Goal: Information Seeking & Learning: Find specific fact

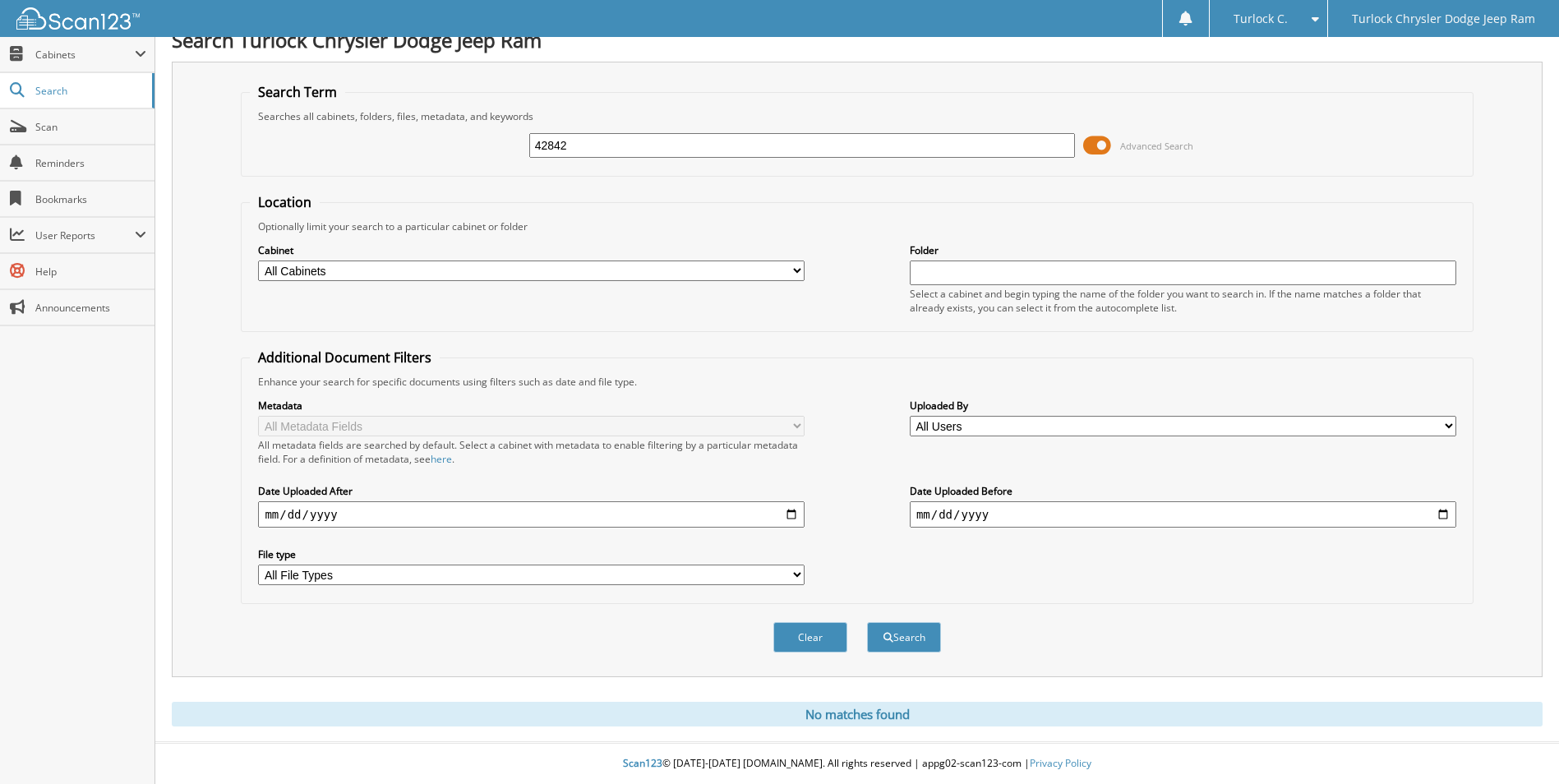
click at [654, 147] on input "42842" at bounding box center [803, 145] width 547 height 25
type input "43369"
click at [867, 622] on button "Search" at bounding box center [904, 637] width 74 height 30
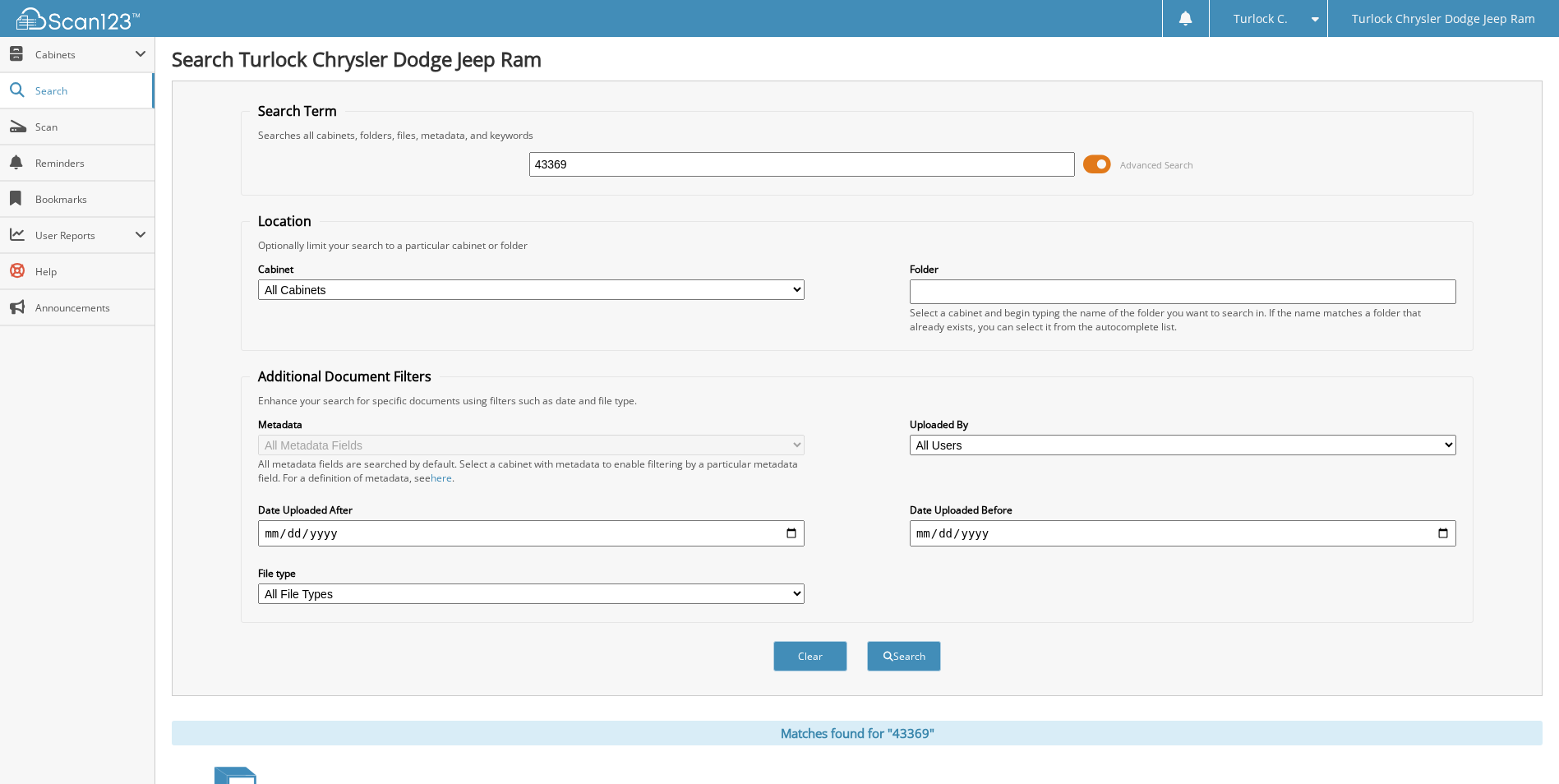
click at [597, 172] on input "43369" at bounding box center [803, 164] width 547 height 25
type input "43346"
click at [867, 641] on button "Search" at bounding box center [904, 656] width 74 height 30
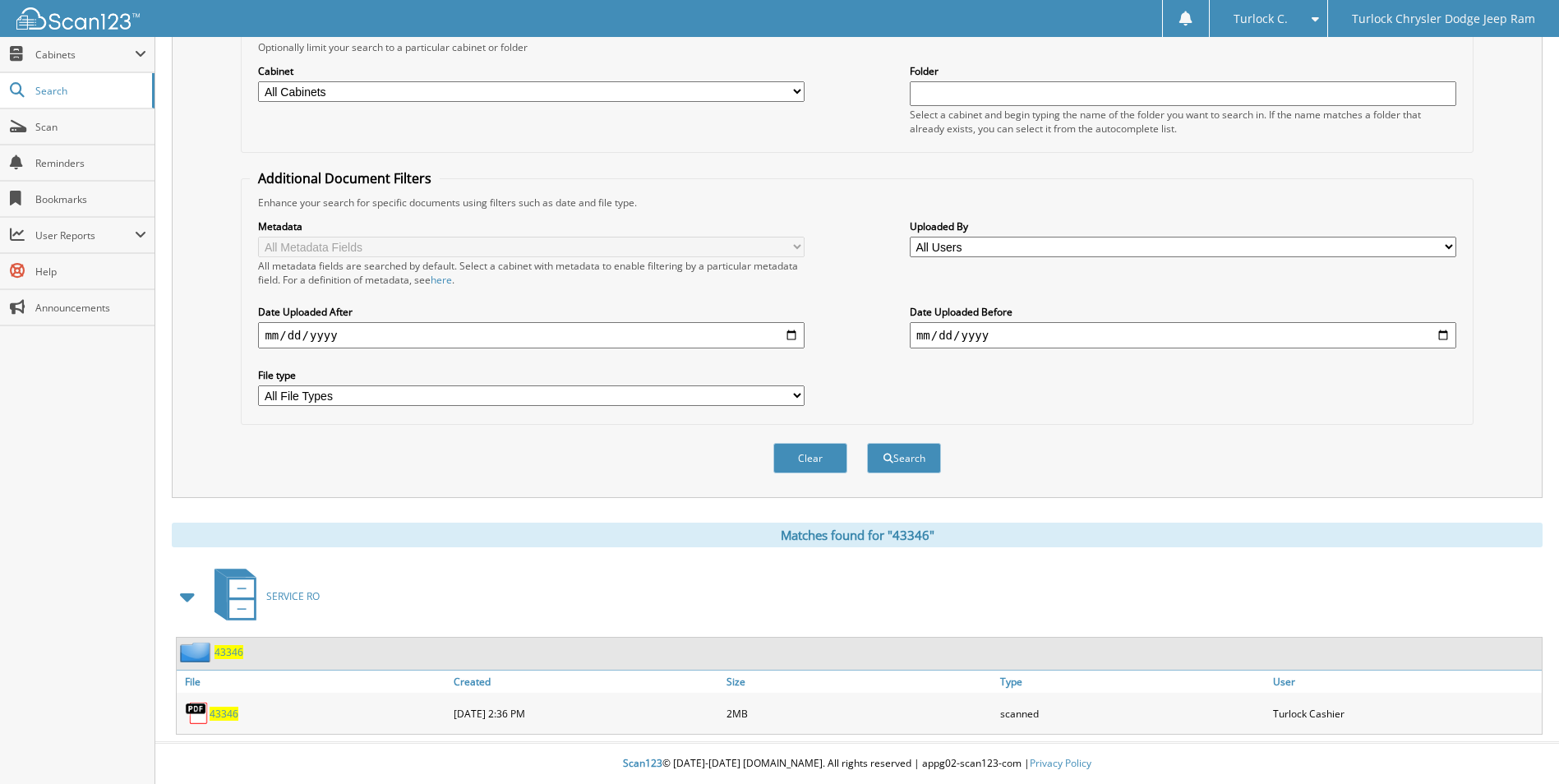
click at [217, 710] on span "43346" at bounding box center [224, 713] width 29 height 14
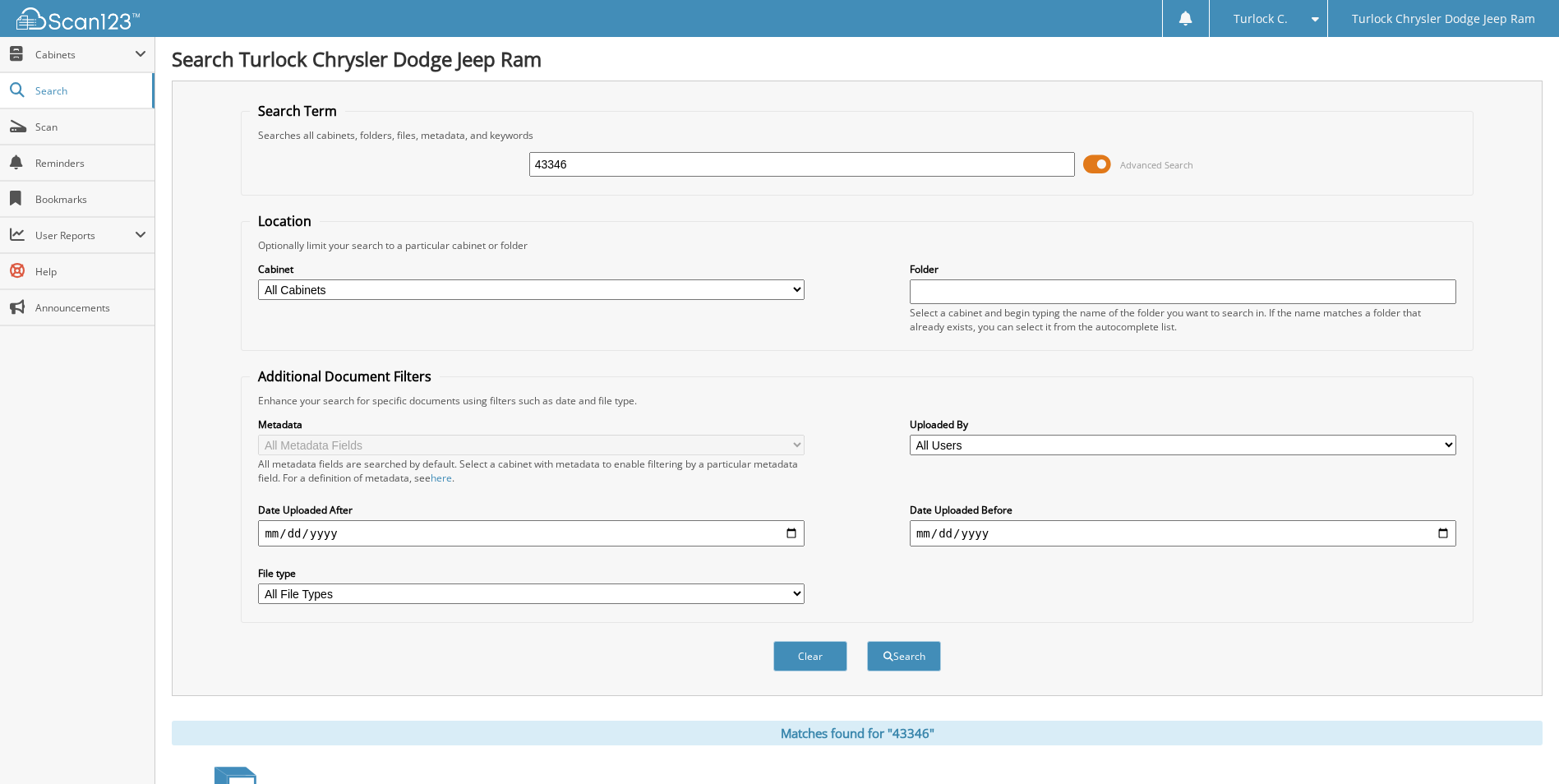
click at [585, 159] on input "43346" at bounding box center [803, 164] width 547 height 25
type input "43374"
click at [867, 641] on button "Search" at bounding box center [904, 656] width 74 height 30
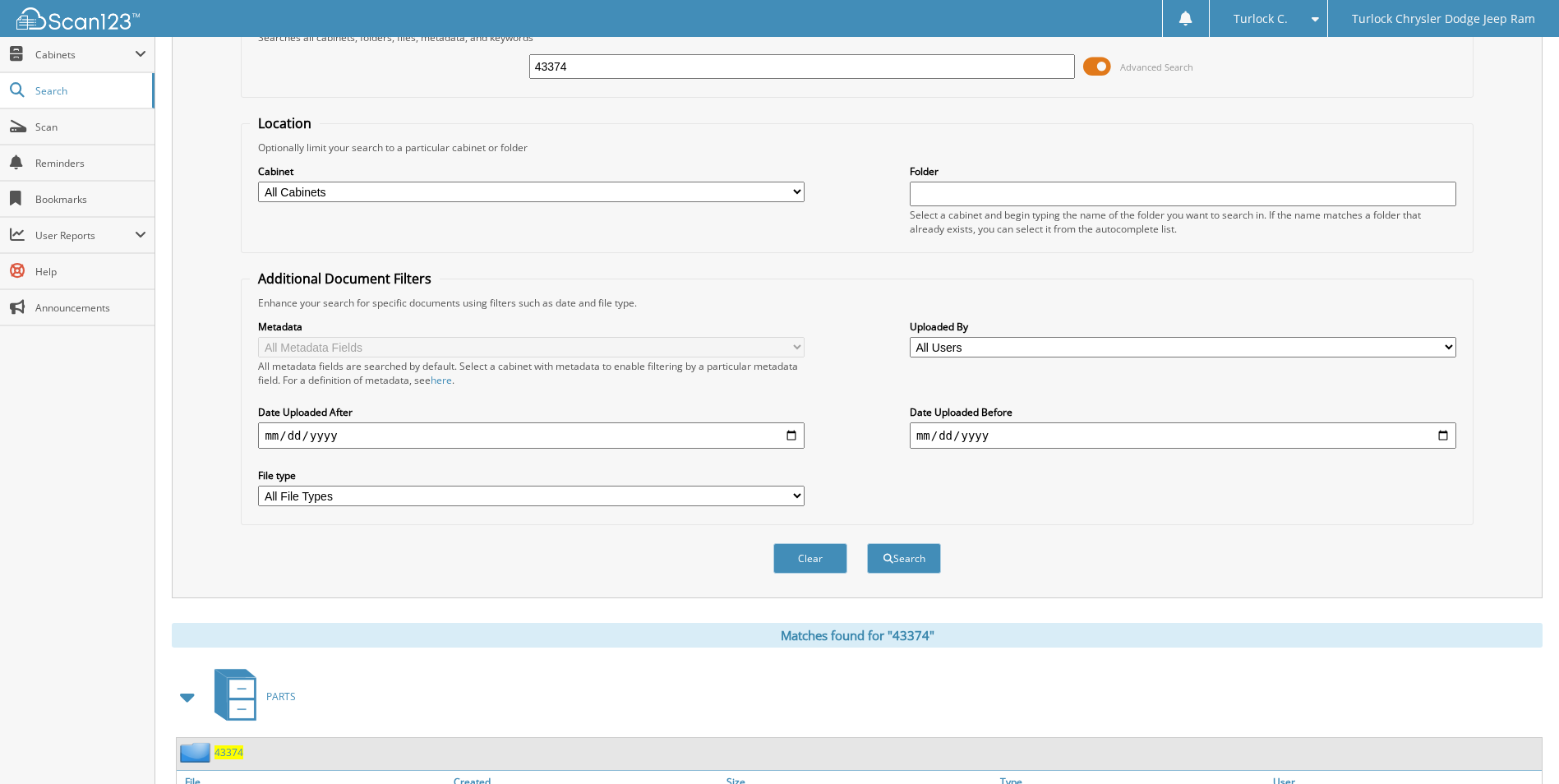
scroll to position [199, 0]
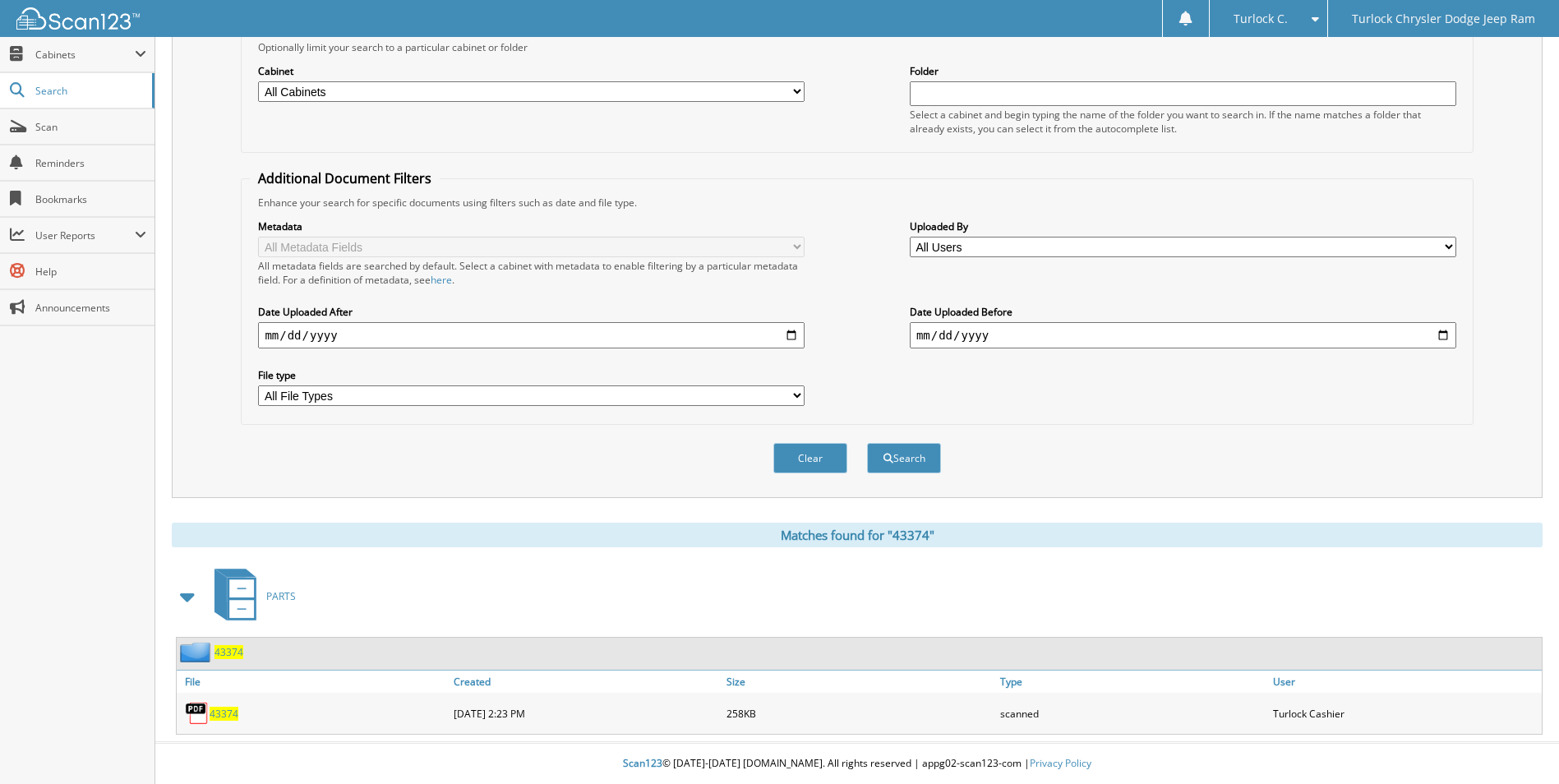
click at [227, 715] on span "43374" at bounding box center [224, 713] width 29 height 14
drag, startPoint x: 817, startPoint y: 237, endPoint x: 835, endPoint y: 247, distance: 20.6
click at [817, 237] on div "Metadata All Metadata Fields All metadata fields are searched by default. Selec…" at bounding box center [857, 312] width 1214 height 206
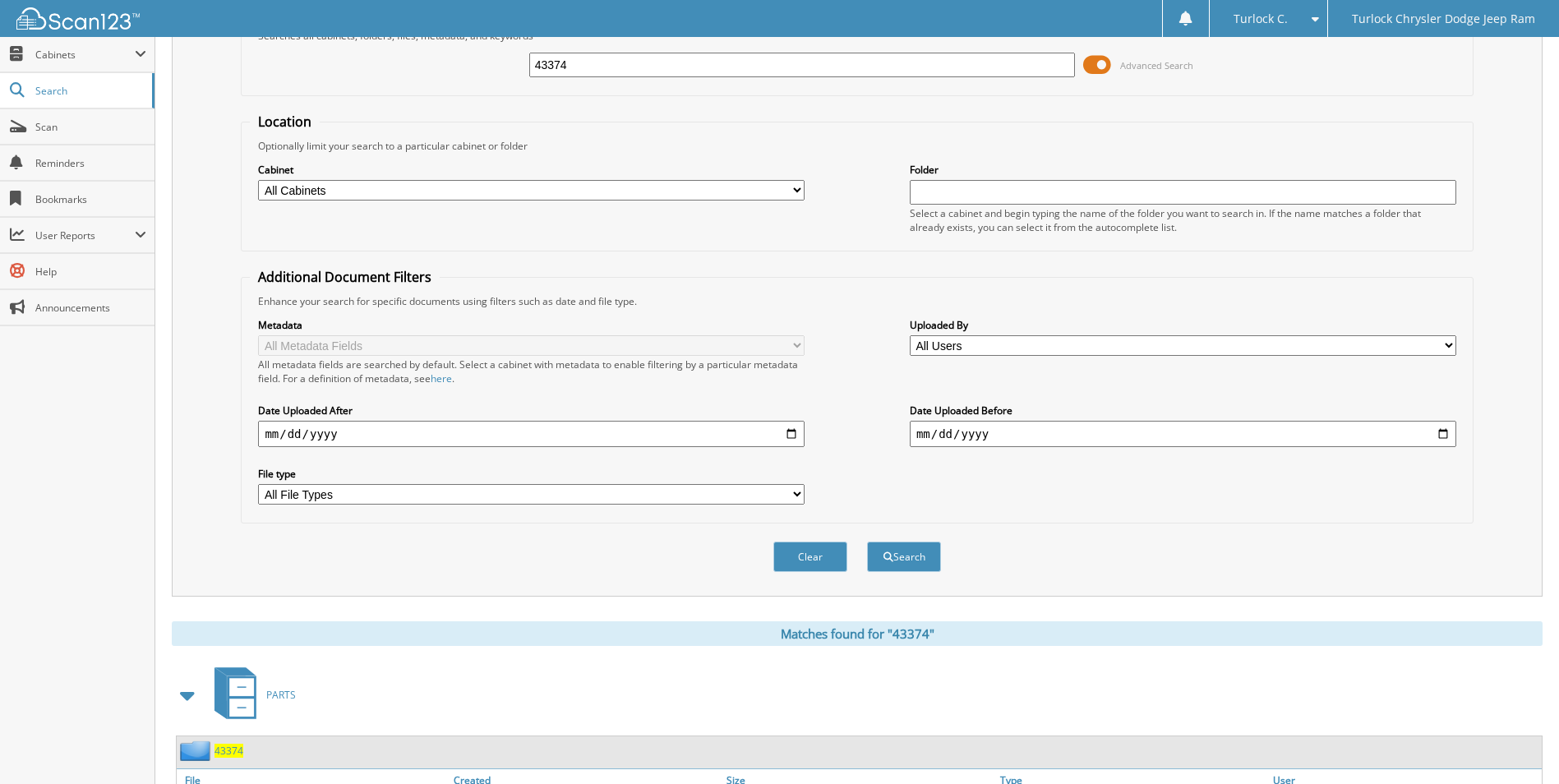
scroll to position [0, 0]
